Goal: Transaction & Acquisition: Purchase product/service

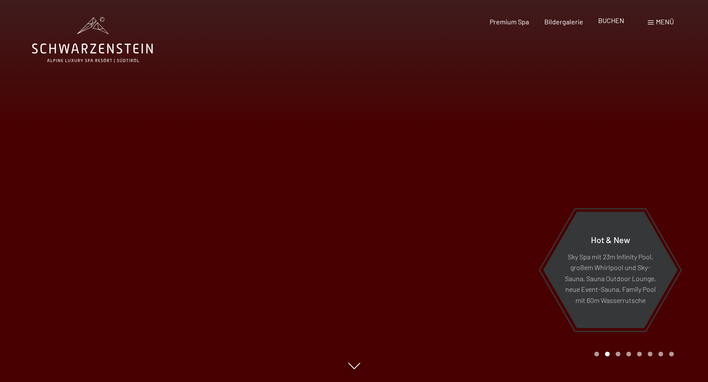
click at [607, 22] on span "BUCHEN" at bounding box center [611, 20] width 26 height 8
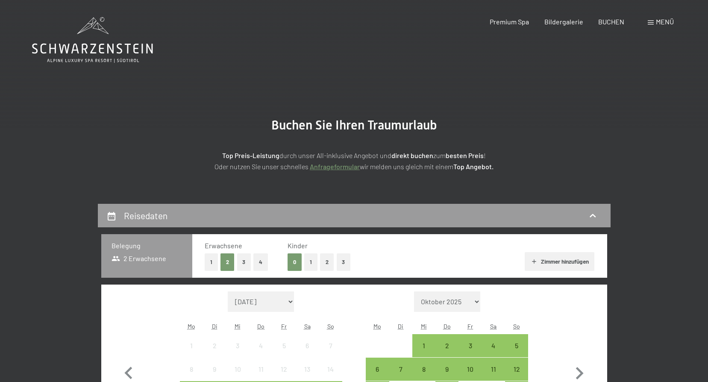
click at [654, 23] on div "Menü" at bounding box center [661, 21] width 26 height 9
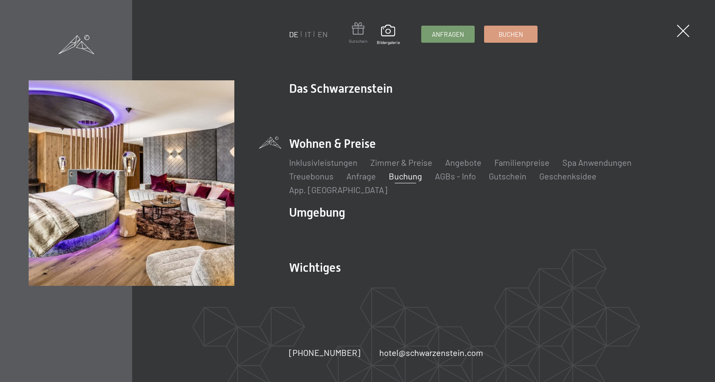
click at [355, 33] on span at bounding box center [358, 30] width 18 height 16
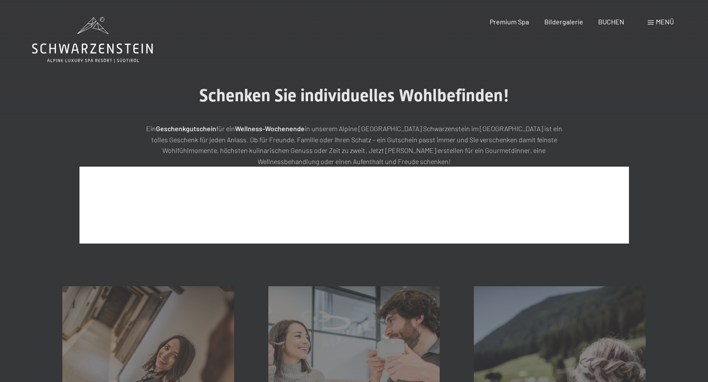
scroll to position [124, 0]
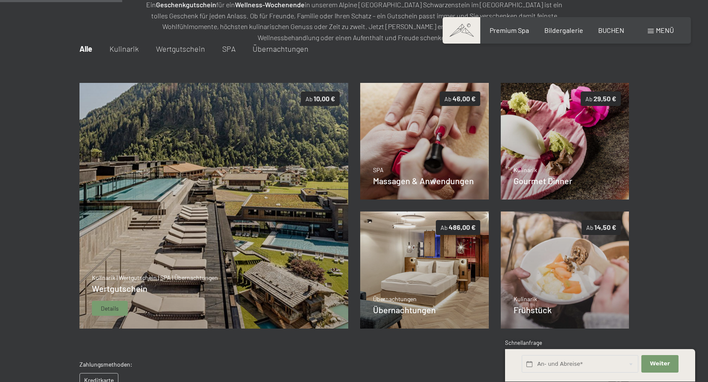
click at [242, 213] on img at bounding box center [213, 206] width 269 height 246
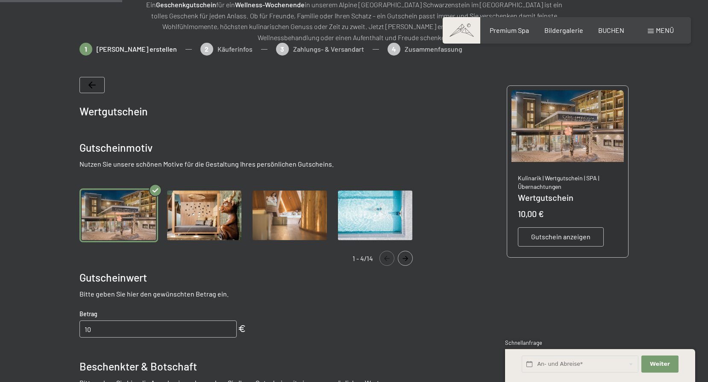
click at [213, 219] on img "Gallery" at bounding box center [204, 216] width 79 height 54
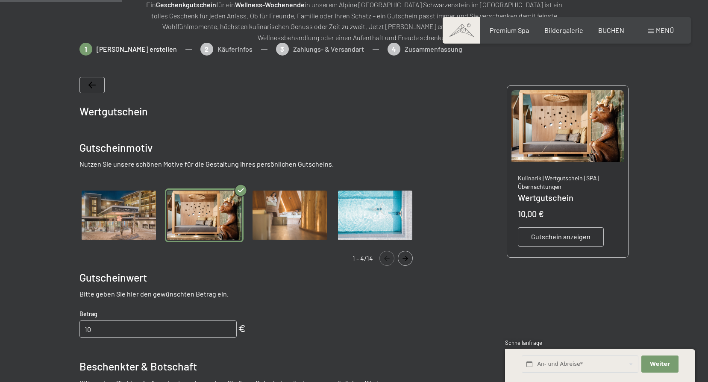
click at [124, 214] on img "Gallery" at bounding box center [119, 216] width 79 height 54
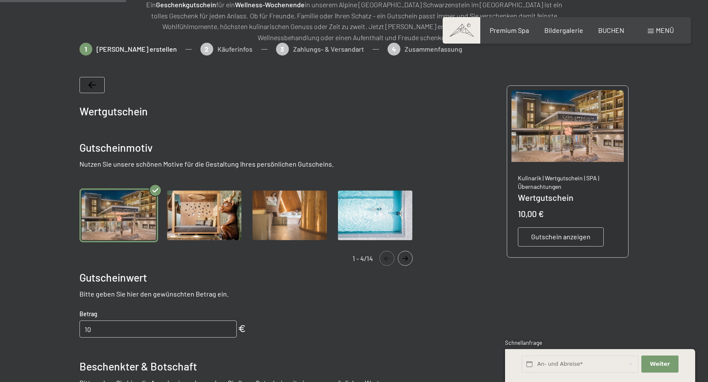
scroll to position [167, 0]
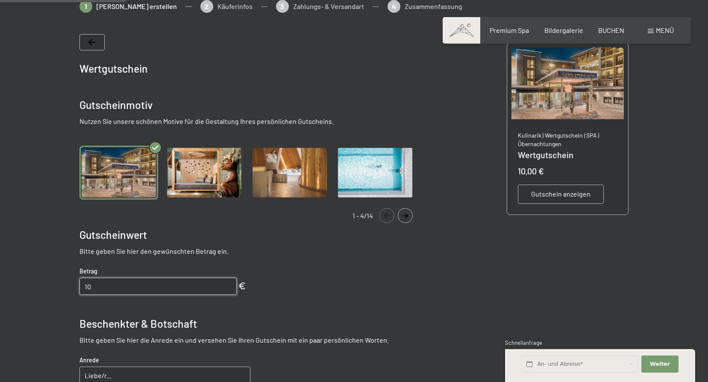
click at [131, 286] on input "10" at bounding box center [158, 286] width 157 height 17
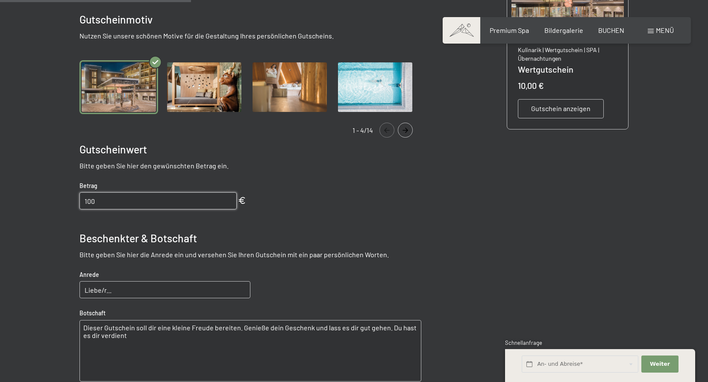
type input "100"
click at [142, 296] on input "Liebe/r..." at bounding box center [165, 289] width 171 height 17
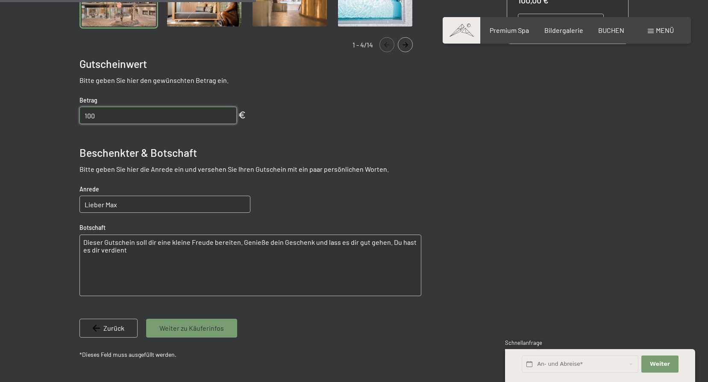
type input "Lieber Max"
drag, startPoint x: 151, startPoint y: 259, endPoint x: 82, endPoint y: 236, distance: 72.9
click at [76, 236] on bn-voucher-app at bounding box center [353, 113] width 583 height 569
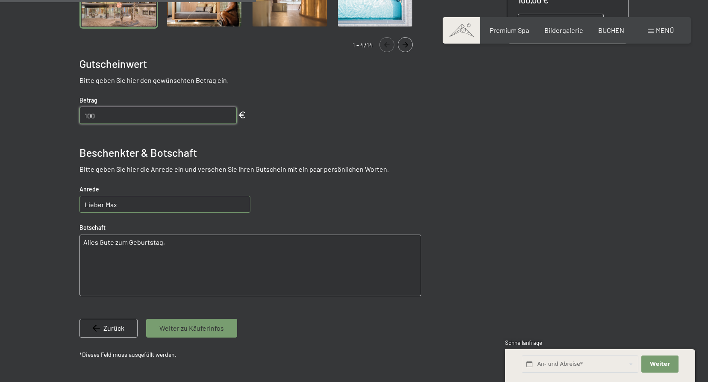
type textarea "Alles Gute zum Geburtstag,"
click at [123, 206] on input "Lieber Max" at bounding box center [165, 204] width 171 height 17
type input "Lieber Max,"
drag, startPoint x: 85, startPoint y: 241, endPoint x: 97, endPoint y: 239, distance: 11.8
click at [88, 241] on textarea "Alles Gute zum Geburtstag," at bounding box center [251, 266] width 342 height 62
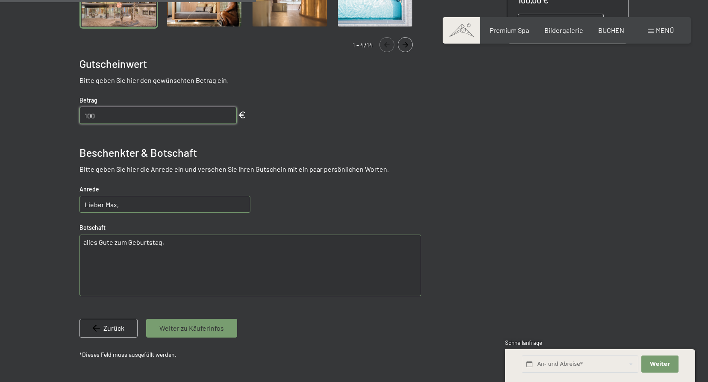
type textarea "alles Gute zum Geburtstag,"
click at [174, 325] on span "Weiter zu Käuferinfos" at bounding box center [191, 328] width 65 height 9
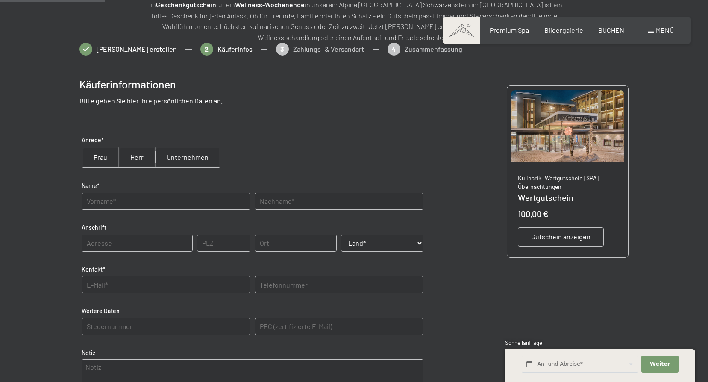
click at [136, 159] on input "radio" at bounding box center [137, 157] width 36 height 21
radio input "true"
click at [133, 205] on input "text" at bounding box center [166, 201] width 169 height 17
type input "Christoph"
type input "Fankhauser"
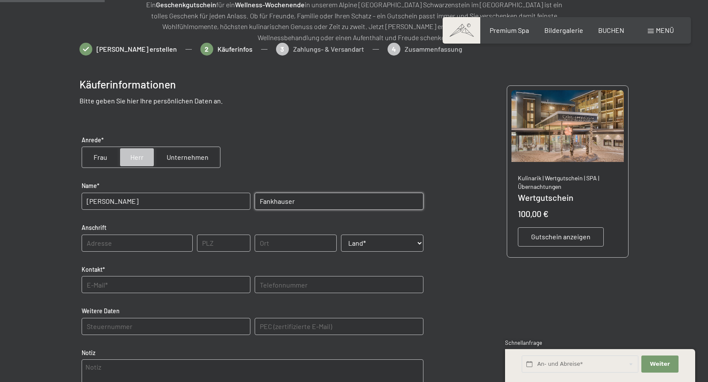
type input "Zellbergeben 78"
type input "6277"
type input "Zellberg"
select select "AUT"
type input "fankhauserch14@hotmail.com"
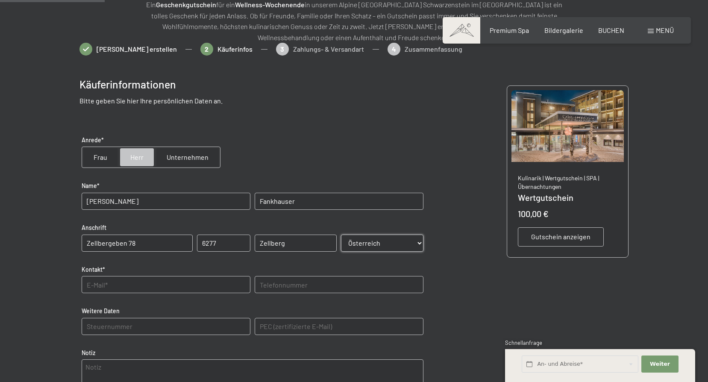
type input "06601845538"
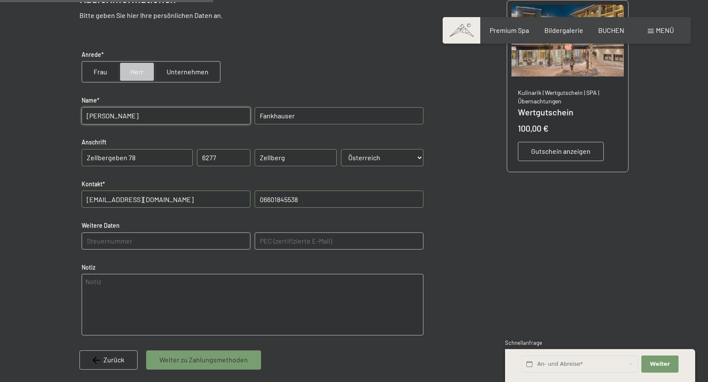
scroll to position [252, 0]
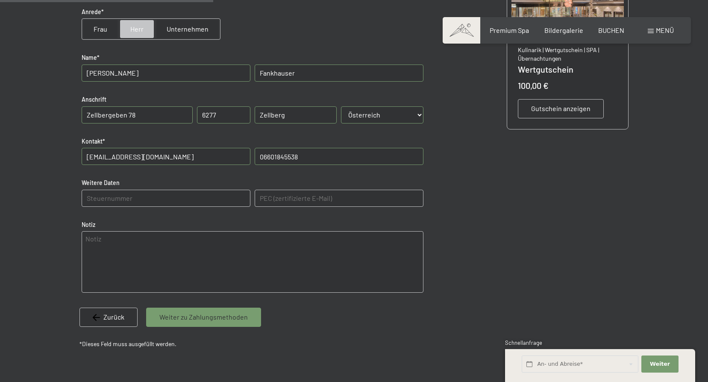
click at [205, 319] on span "Weiter zu Zahlungsmethoden" at bounding box center [203, 316] width 88 height 9
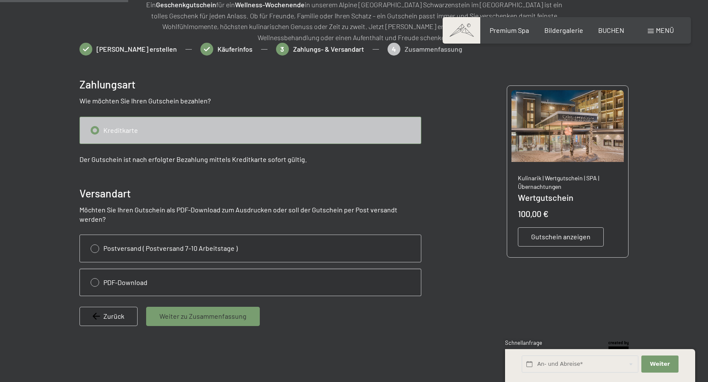
click at [94, 274] on input "radio" at bounding box center [250, 282] width 341 height 27
radio input "true"
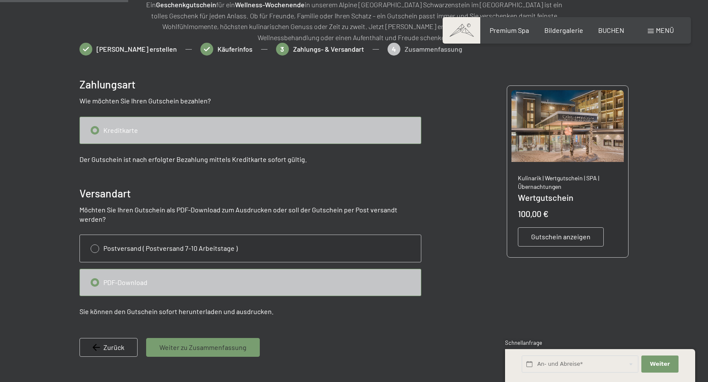
click at [180, 343] on span "Weiter zu Zusammenfassung" at bounding box center [202, 347] width 87 height 9
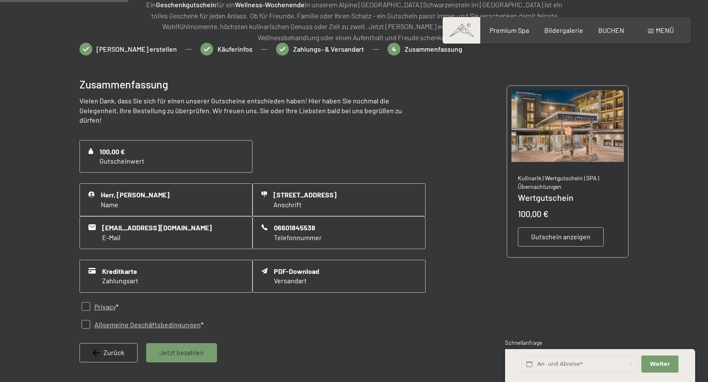
click at [86, 302] on input "checkbox" at bounding box center [86, 306] width 9 height 9
checkbox input "true"
click at [85, 320] on input "checkbox" at bounding box center [86, 324] width 9 height 9
checkbox input "true"
click at [175, 348] on span "Jetzt bezahlen" at bounding box center [181, 352] width 44 height 9
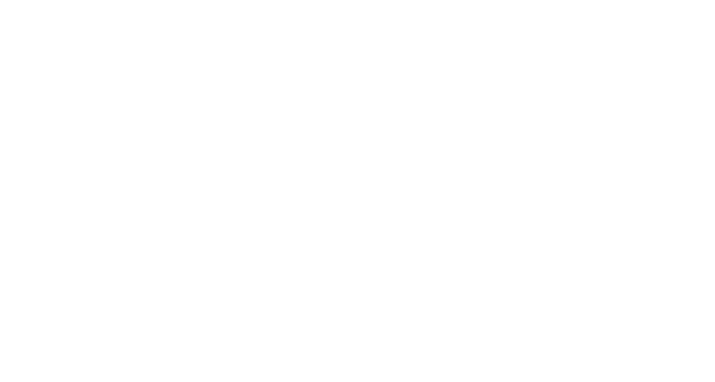
scroll to position [0, 0]
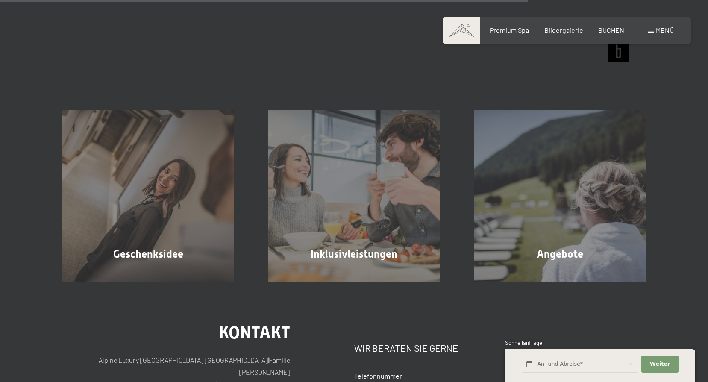
scroll to position [556, 0]
